Goal: Task Accomplishment & Management: Complete application form

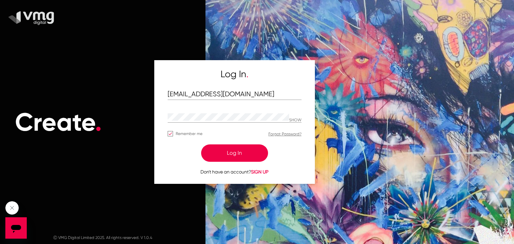
click at [244, 148] on button "Log In" at bounding box center [234, 152] width 67 height 17
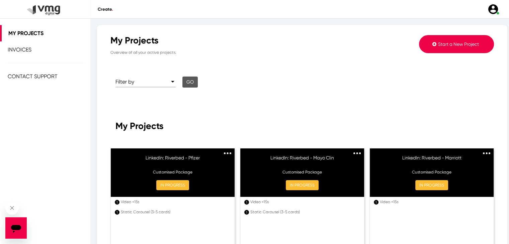
click at [423, 43] on button "Start a New Project" at bounding box center [456, 44] width 75 height 18
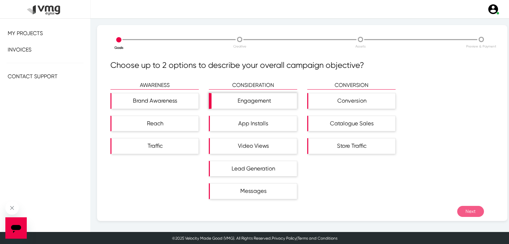
click at [239, 103] on div "Engagement" at bounding box center [253, 100] width 85 height 15
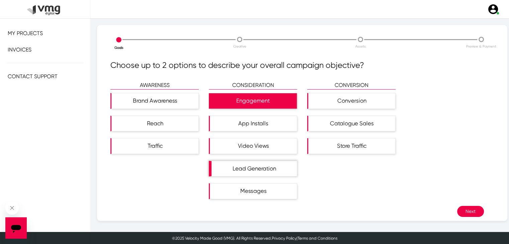
click at [241, 167] on div "Lead Generation" at bounding box center [253, 168] width 85 height 15
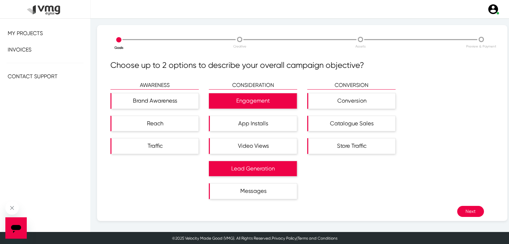
click at [458, 209] on button "Next" at bounding box center [470, 211] width 27 height 11
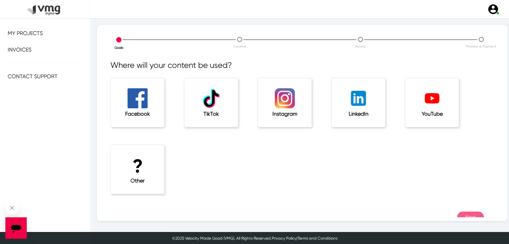
click at [373, 107] on div "LinkedIn" at bounding box center [358, 102] width 54 height 49
click at [466, 215] on button "Next" at bounding box center [470, 217] width 27 height 11
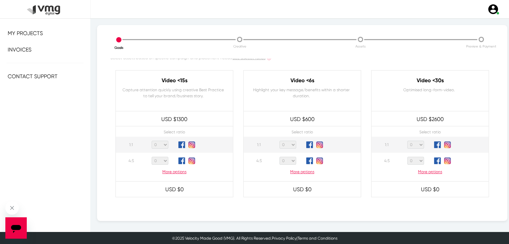
scroll to position [34, 0]
click at [161, 162] on select "0 1 2 3 4 5 6 7 8 9 10 11 12 13 14 15 16 17 18 19 20" at bounding box center [160, 160] width 17 height 8
select select "1"
click at [152, 156] on select "0 1 2 3 4 5 6 7 8 9 10 11 12 13 14 15 16 17 18 19 20" at bounding box center [160, 160] width 17 height 8
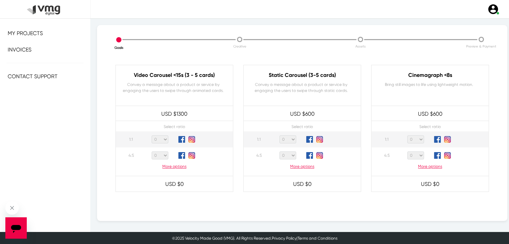
scroll to position [181, 0]
click at [289, 137] on select "0 1 2 3 4 5 6 7 8 9 10 11 12 13 14 15 16 17 18 19 20" at bounding box center [287, 139] width 17 height 8
select select "1"
click at [279, 135] on select "0 1 2 3 4 5 6 7 8 9 10 11 12 13 14 15 16 17 18 19 20" at bounding box center [287, 139] width 17 height 8
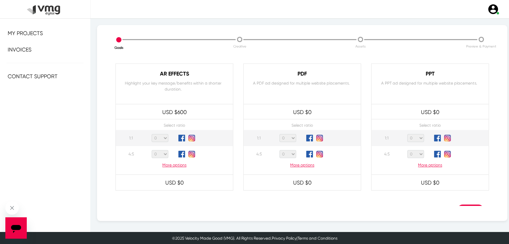
scroll to position [625, 0]
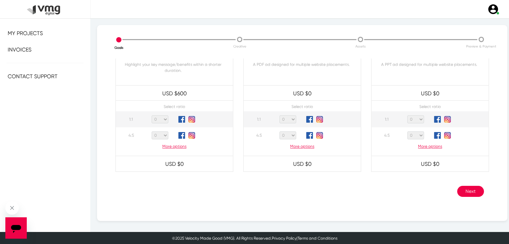
click at [467, 189] on button "Next" at bounding box center [470, 191] width 27 height 11
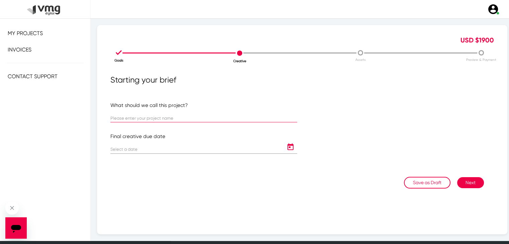
click at [258, 119] on input "text" at bounding box center [203, 118] width 187 height 5
type input "LinkedIn: Riverbed - Airline"
click at [288, 147] on icon "Open calendar" at bounding box center [290, 147] width 11 height 8
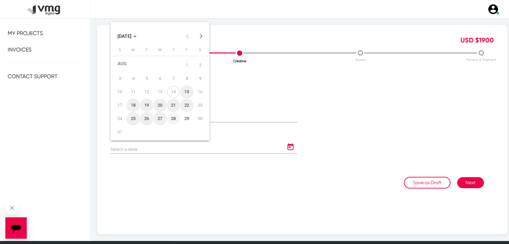
click at [173, 120] on div "28" at bounding box center [173, 119] width 12 height 12
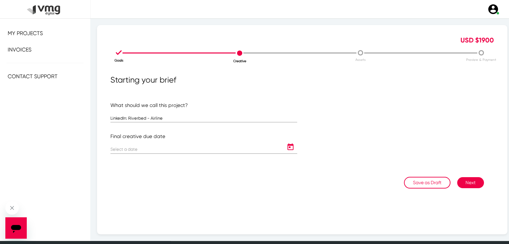
type input "[DATE]"
click at [464, 186] on button "Next" at bounding box center [470, 182] width 27 height 11
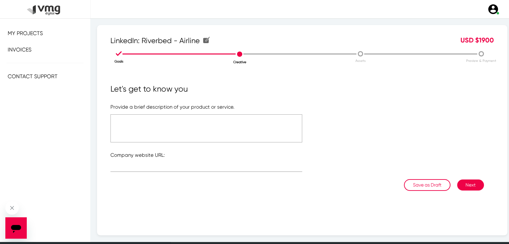
click at [255, 125] on textarea at bounding box center [206, 128] width 192 height 28
type textarea "Please see brief"
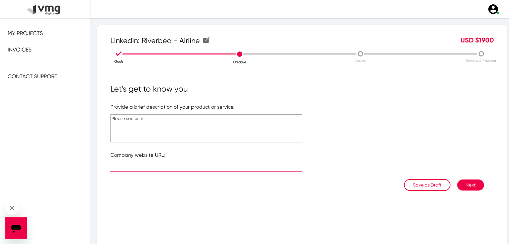
paste input "[URL][DOMAIN_NAME]"
click at [189, 167] on input "[URL][DOMAIN_NAME]" at bounding box center [206, 168] width 192 height 5
type input "[URL][DOMAIN_NAME]"
click at [464, 188] on button "Next" at bounding box center [470, 185] width 27 height 11
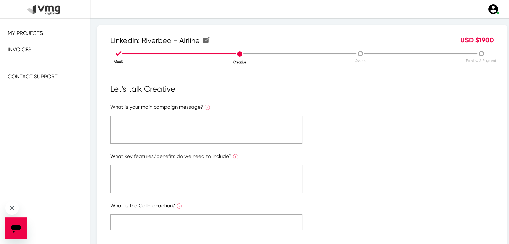
click at [201, 129] on textarea at bounding box center [206, 130] width 192 height 28
type textarea "Please see brief"
paste textarea "Please see brief"
click at [194, 183] on textarea at bounding box center [206, 179] width 192 height 28
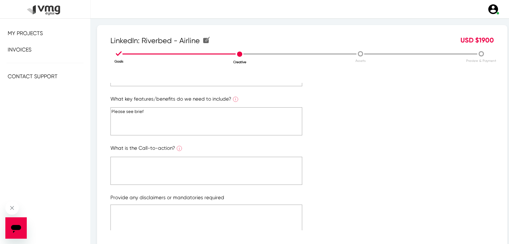
scroll to position [62, 0]
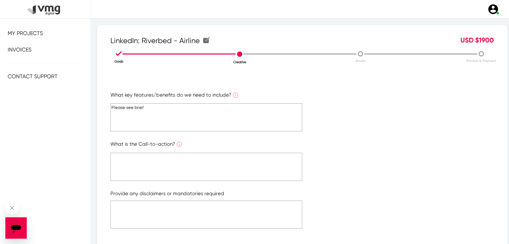
type textarea "Please see brief"
paste textarea "Please see brief"
click at [197, 172] on textarea "Please see brief" at bounding box center [206, 167] width 192 height 28
type textarea "Please see brief"
paste textarea "Please see brief"
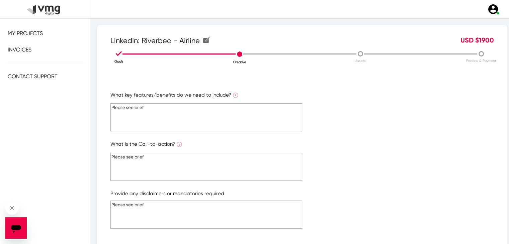
click at [194, 207] on textarea "Please see brief" at bounding box center [206, 215] width 192 height 28
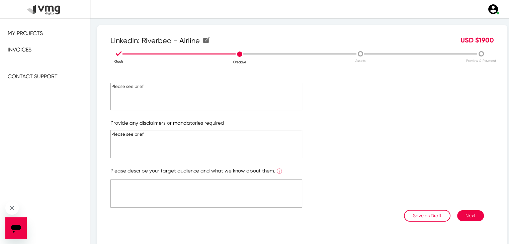
type textarea "Please see brief"
paste textarea "Please see brief"
click at [199, 184] on textarea "Please see brief" at bounding box center [206, 194] width 192 height 28
type textarea "Please see brief"
click at [470, 212] on button "Next" at bounding box center [470, 215] width 27 height 11
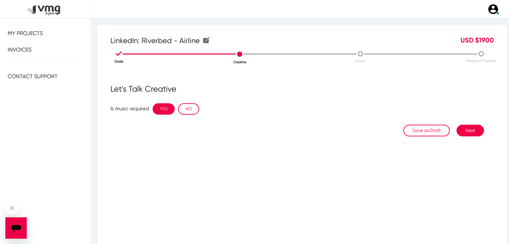
click at [162, 108] on button "YES" at bounding box center [164, 108] width 22 height 11
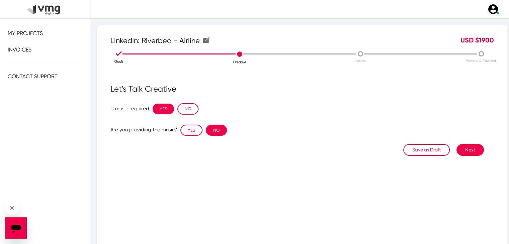
click at [215, 129] on button "NO" at bounding box center [216, 130] width 21 height 11
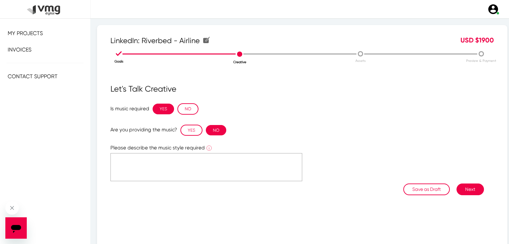
click at [197, 165] on textarea at bounding box center [206, 167] width 192 height 28
type textarea "Please see Riverbed Youtube"
click at [461, 194] on button "Next" at bounding box center [469, 190] width 27 height 12
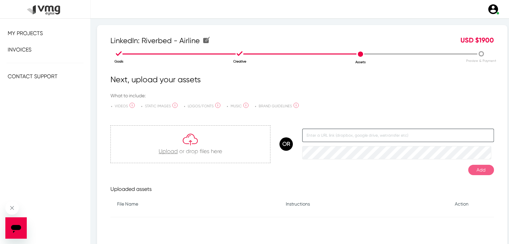
paste input "[URL][DOMAIN_NAME]"
click at [347, 133] on input "text" at bounding box center [398, 135] width 192 height 13
type input "[URL][DOMAIN_NAME]"
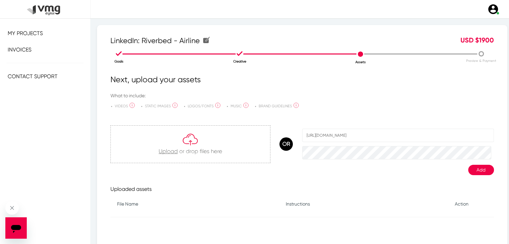
scroll to position [0, 0]
click at [469, 171] on button "Add" at bounding box center [481, 170] width 26 height 10
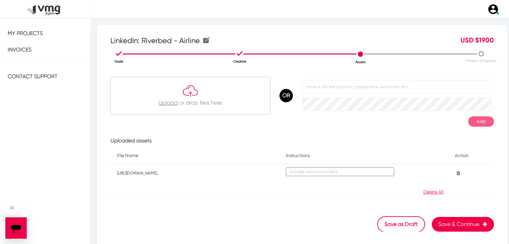
click at [368, 172] on textarea at bounding box center [340, 172] width 108 height 9
type textarea "Same format with the other Riverbed assets"
click at [452, 227] on button "Save & Continue" at bounding box center [462, 224] width 62 height 15
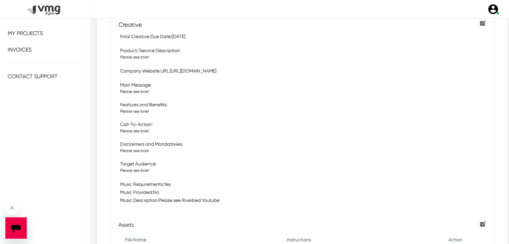
scroll to position [271, 0]
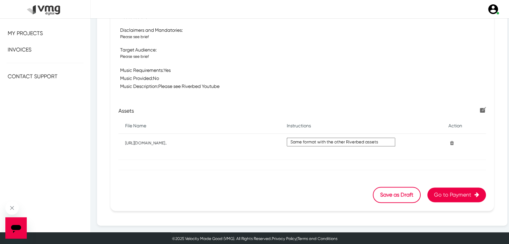
click at [458, 196] on button "Go to Payment" at bounding box center [456, 195] width 59 height 15
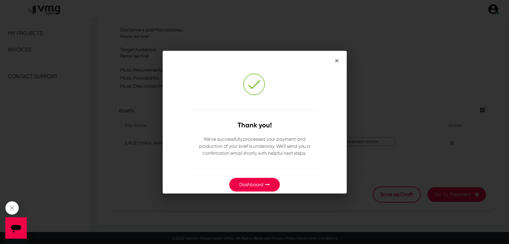
click at [236, 182] on button "Dashboard" at bounding box center [254, 185] width 51 height 14
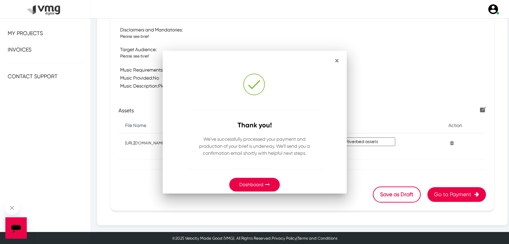
scroll to position [271, 0]
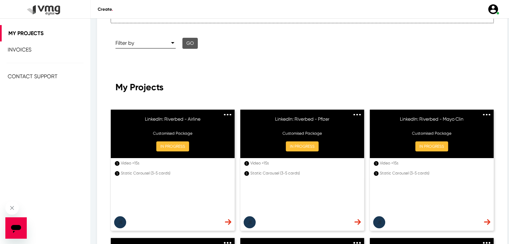
scroll to position [60, 0]
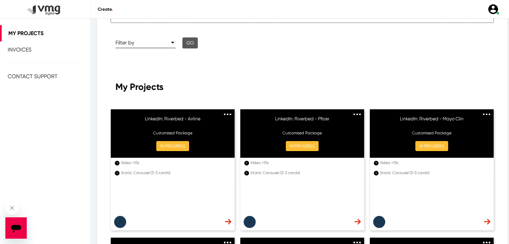
click at [123, 174] on div "Static Carousel (3-5 cards)" at bounding box center [175, 173] width 108 height 6
click at [183, 180] on ul "1 Video <15s 1 Static Carousel (3-5 cards)" at bounding box center [173, 188] width 124 height 61
click at [226, 219] on img at bounding box center [228, 222] width 6 height 6
